Goal: Task Accomplishment & Management: Manage account settings

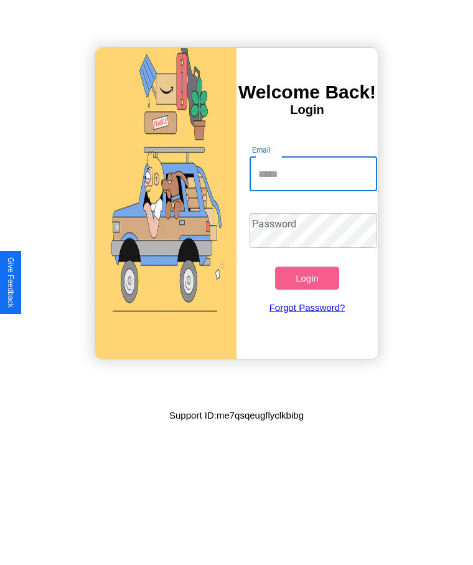
click at [313, 174] on input "Email" at bounding box center [313, 173] width 127 height 35
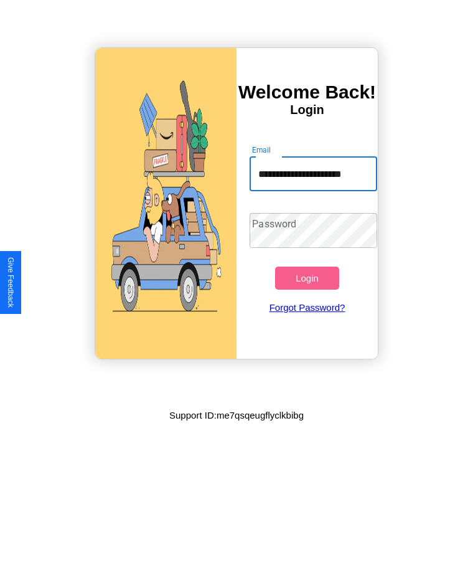
scroll to position [0, 2]
type input "**********"
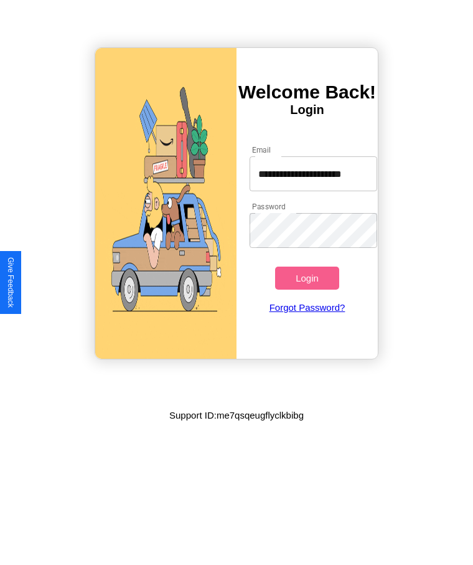
click at [307, 278] on button "Login" at bounding box center [307, 277] width 64 height 23
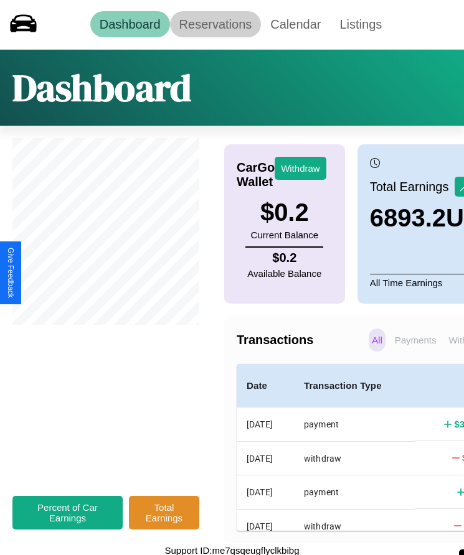
click at [215, 24] on link "Reservations" at bounding box center [216, 24] width 92 height 26
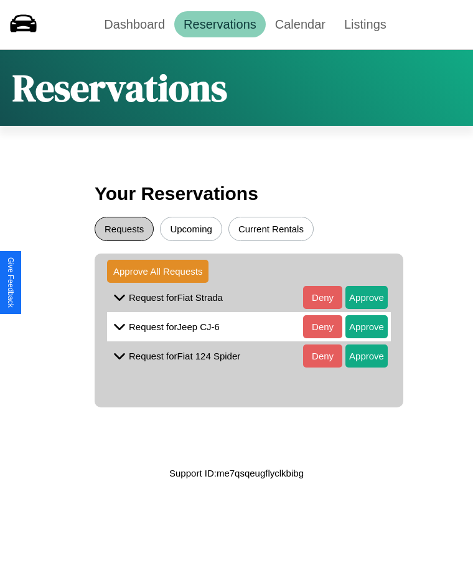
click at [124, 228] on button "Requests" at bounding box center [124, 229] width 59 height 24
click at [357, 297] on button "Approve" at bounding box center [367, 297] width 42 height 23
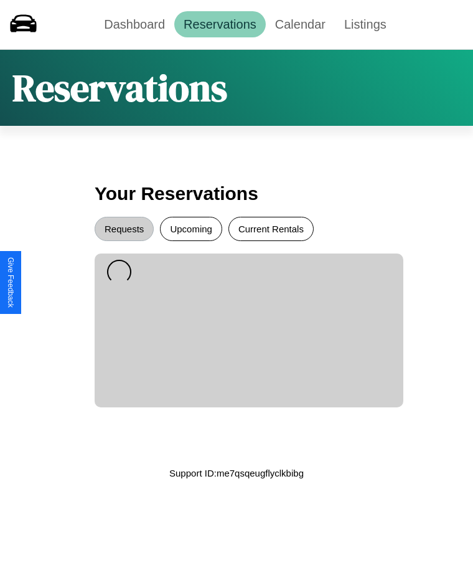
click at [271, 228] on button "Current Rentals" at bounding box center [270, 229] width 85 height 24
